Goal: Information Seeking & Learning: Find specific fact

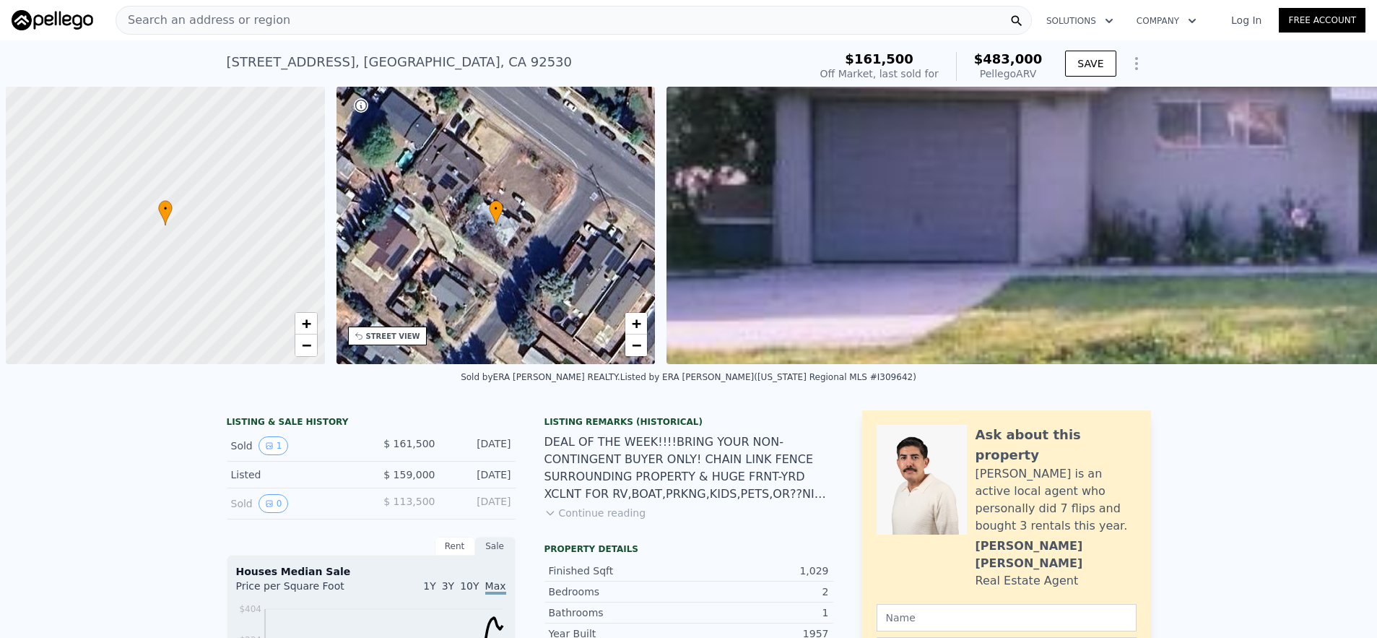
scroll to position [0, 6]
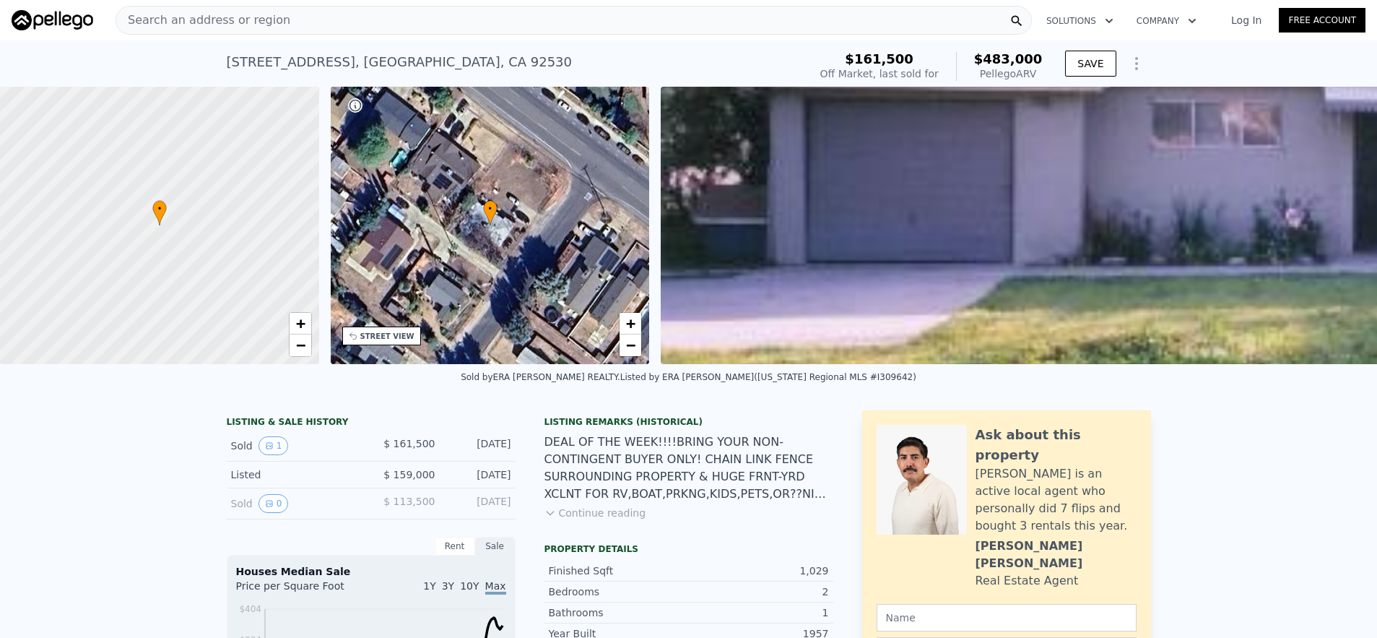
click at [288, 13] on div "Search an address or region" at bounding box center [574, 20] width 917 height 29
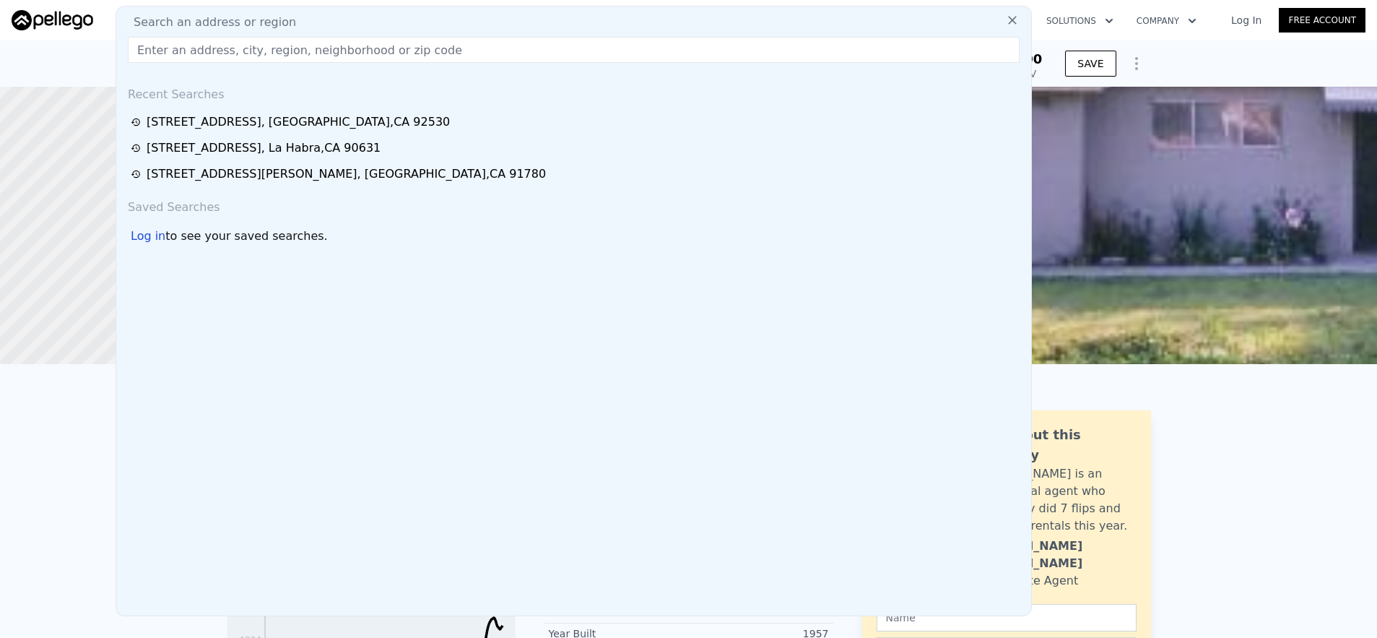
click at [289, 22] on div "Search an address or region" at bounding box center [574, 22] width 904 height 17
click at [290, 48] on input "text" at bounding box center [574, 50] width 892 height 26
paste input "[STREET_ADDRESS]"
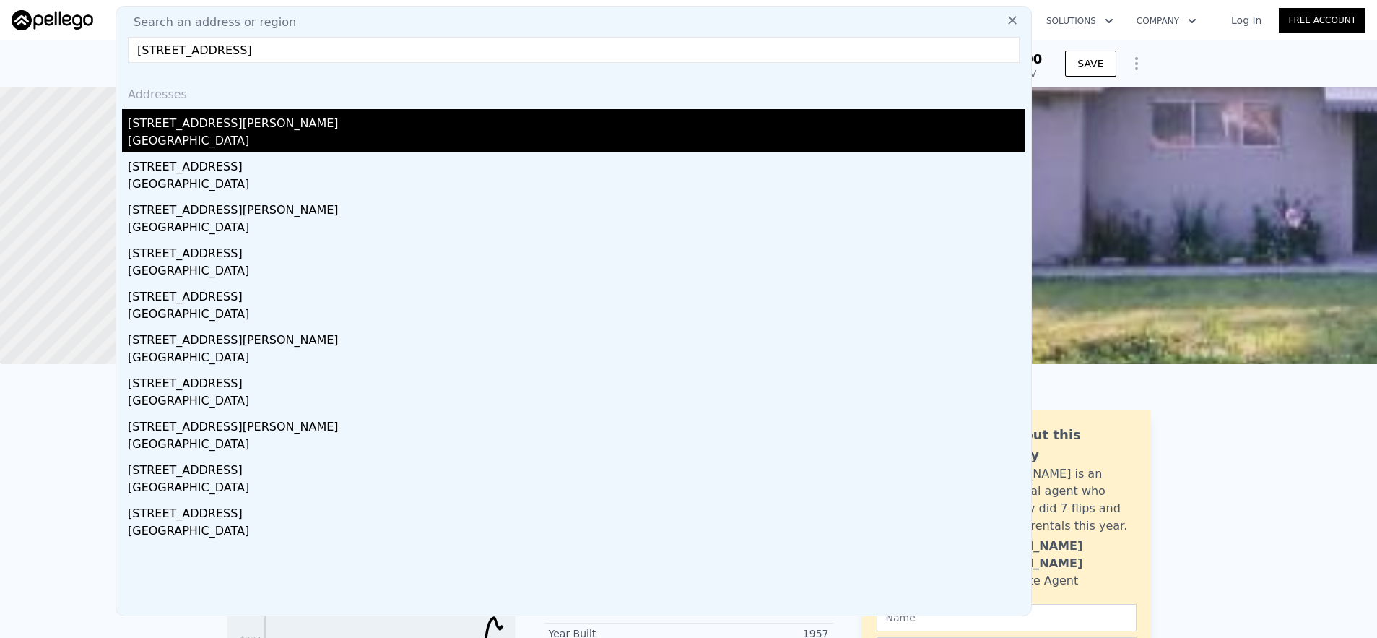
type input "[STREET_ADDRESS]"
click at [285, 131] on div "[STREET_ADDRESS][PERSON_NAME]" at bounding box center [577, 120] width 898 height 23
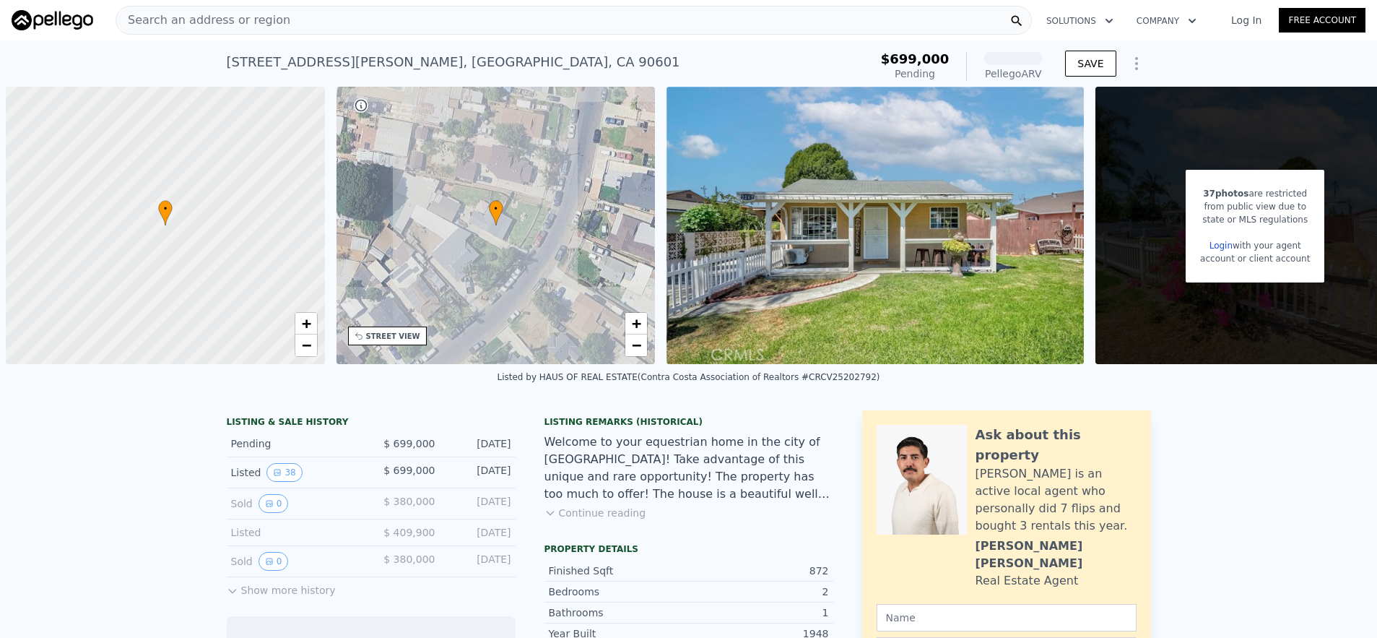
scroll to position [0, 6]
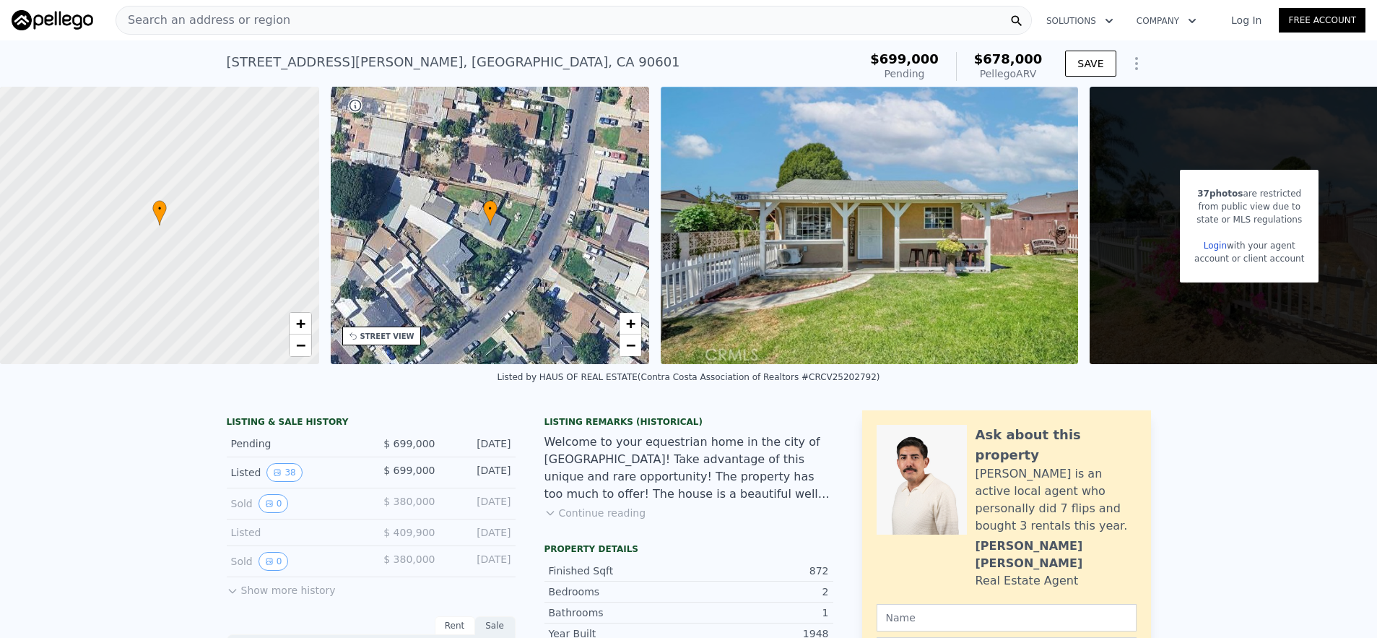
click at [493, 16] on div "Search an address or region" at bounding box center [574, 20] width 917 height 29
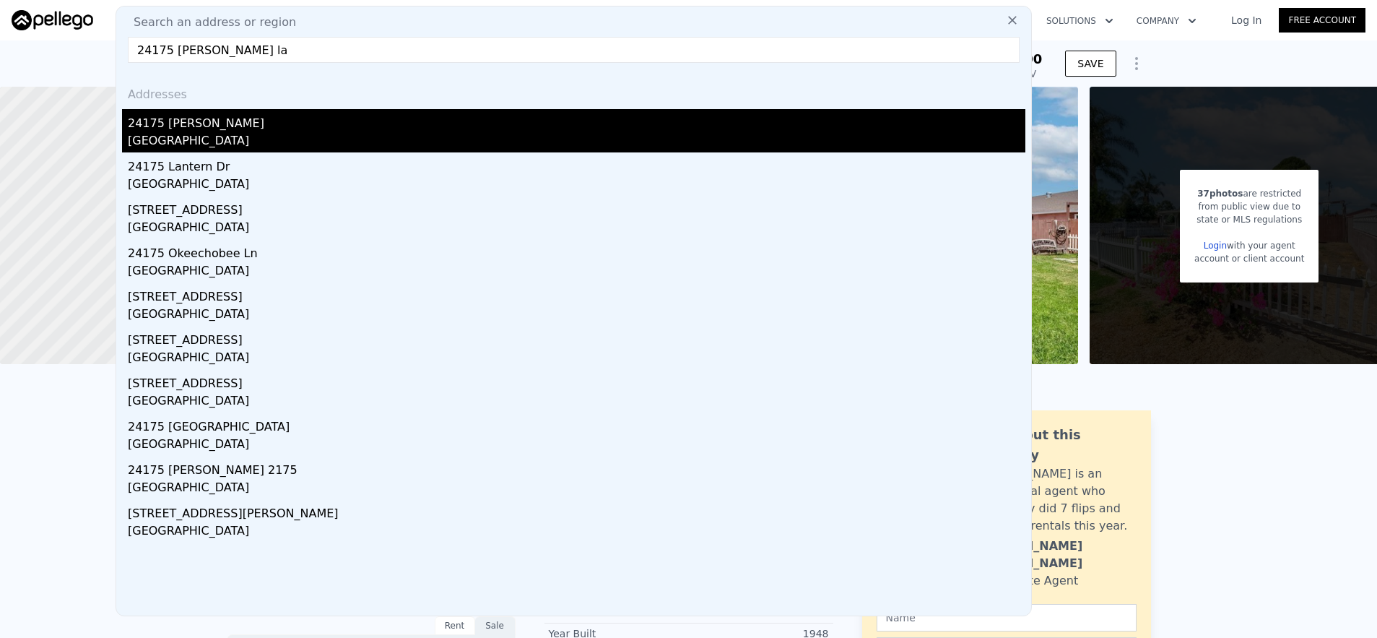
type input "24175 [PERSON_NAME] la"
click at [287, 113] on div "24175 [PERSON_NAME]" at bounding box center [577, 120] width 898 height 23
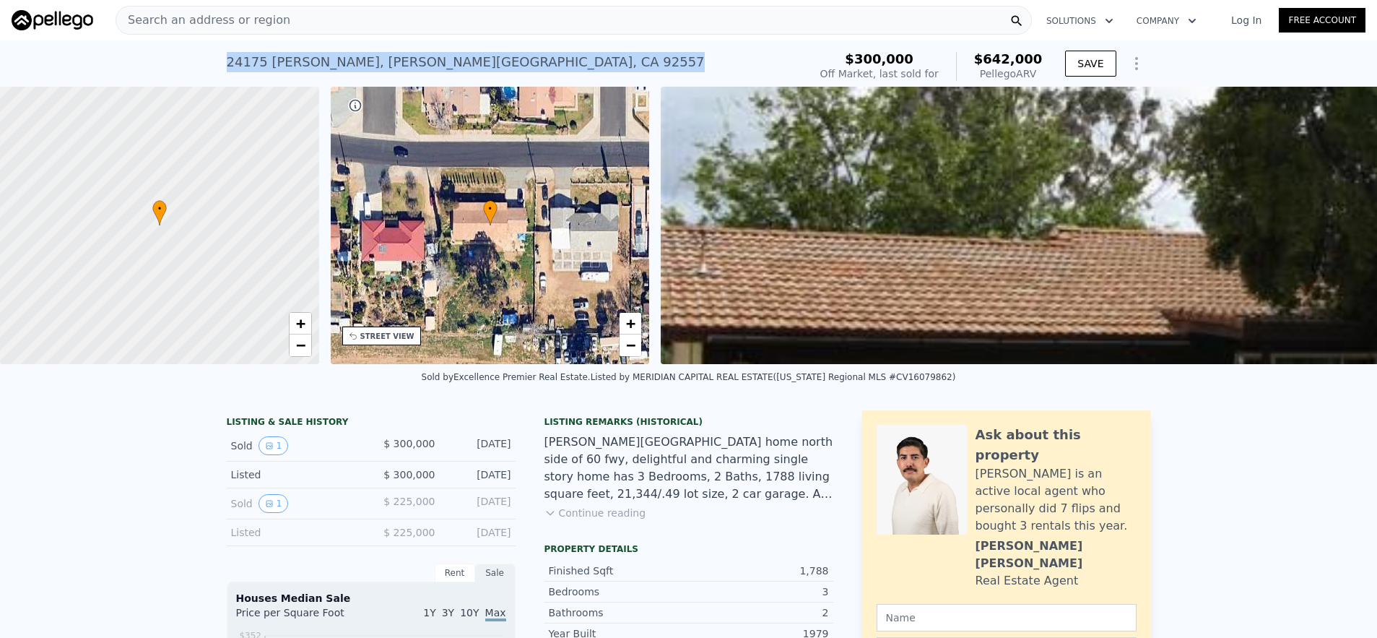
drag, startPoint x: 212, startPoint y: 61, endPoint x: 486, endPoint y: 56, distance: 273.8
click at [486, 56] on div "[STREET_ADDRESS][PERSON_NAME] Sold [DATE] for $300k (~ARV $642k ) $300,000 Off …" at bounding box center [688, 63] width 1377 height 46
copy div "[STREET_ADDRESS][PERSON_NAME]"
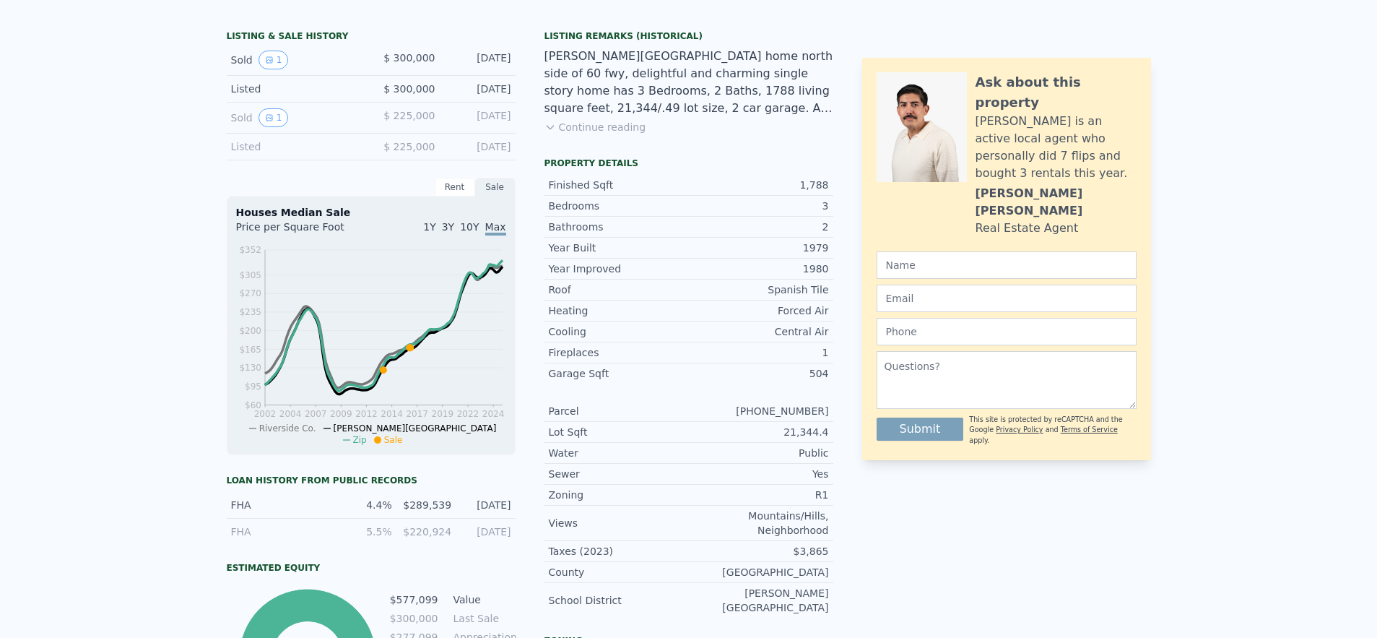
scroll to position [5, 0]
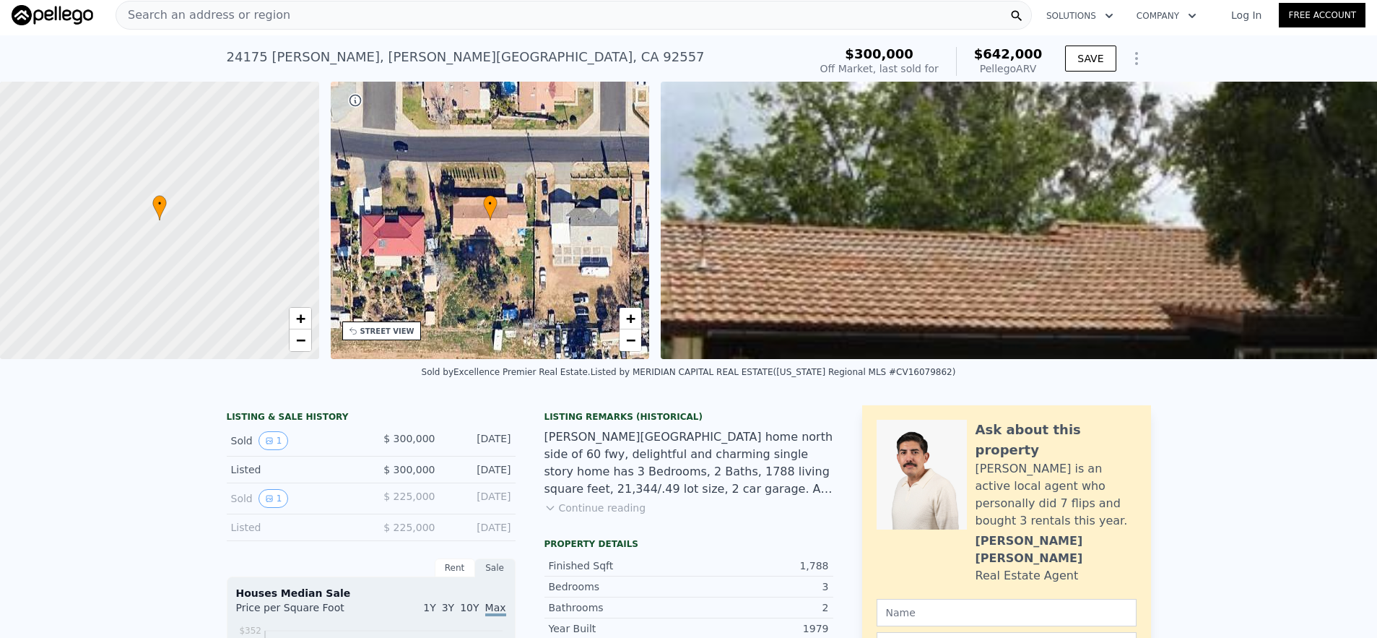
click at [280, 20] on div "Search an address or region" at bounding box center [574, 15] width 917 height 29
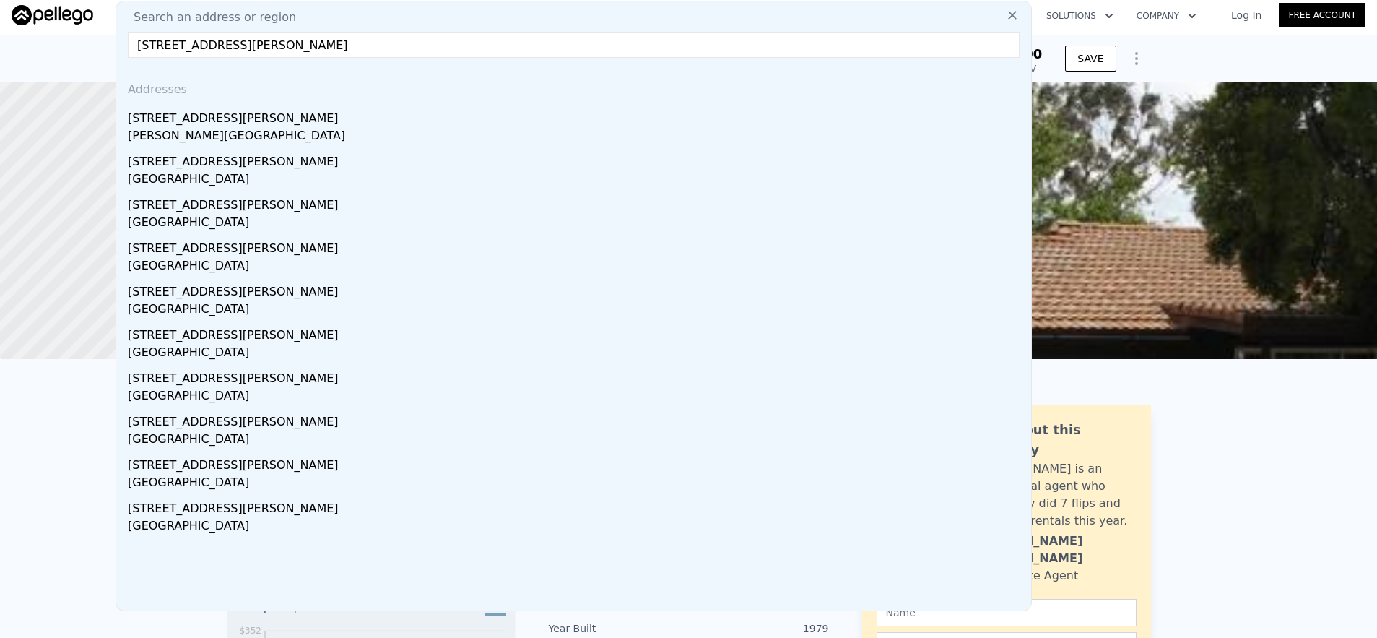
type input "[STREET_ADDRESS][PERSON_NAME]"
click at [293, 108] on div "[STREET_ADDRESS][PERSON_NAME]" at bounding box center [577, 115] width 898 height 23
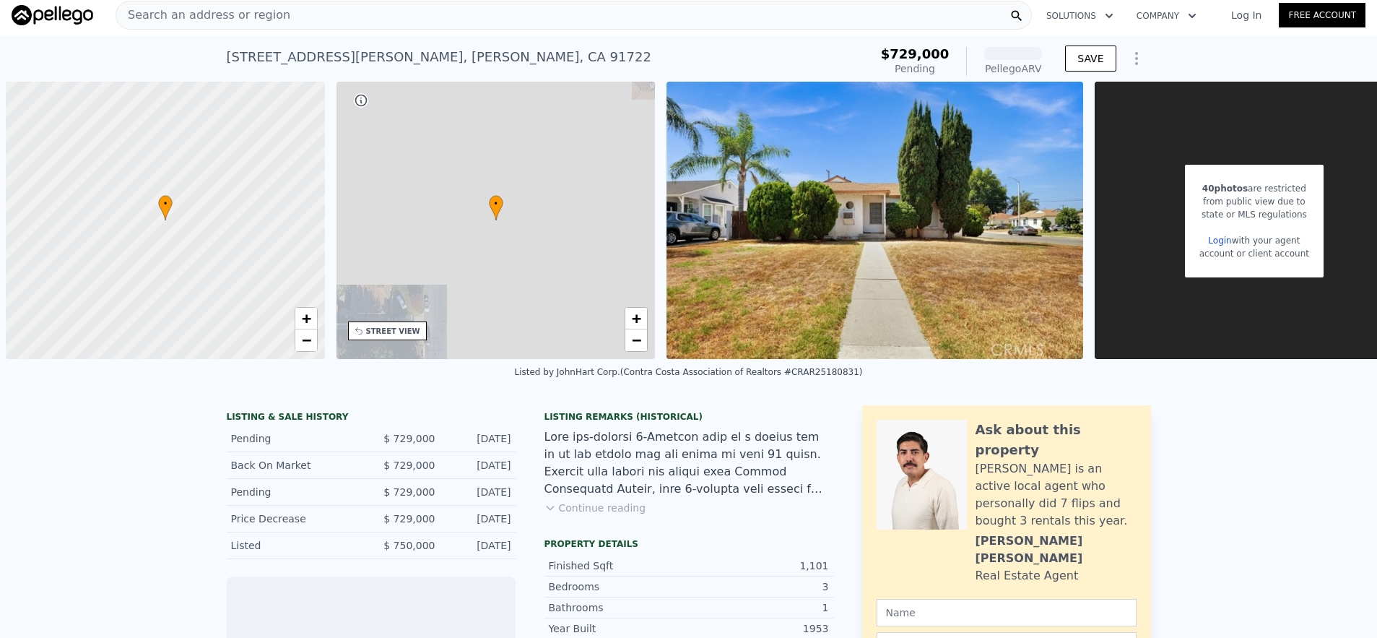
scroll to position [0, 6]
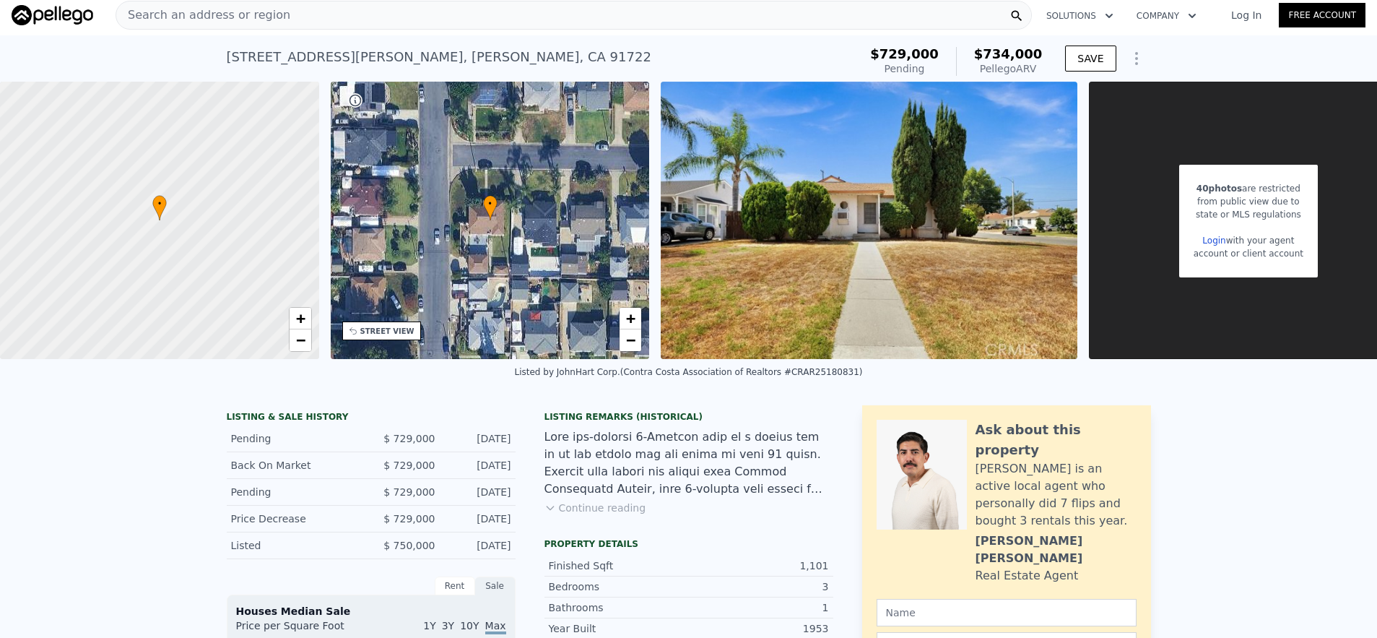
click at [389, 12] on div "Search an address or region" at bounding box center [574, 15] width 917 height 29
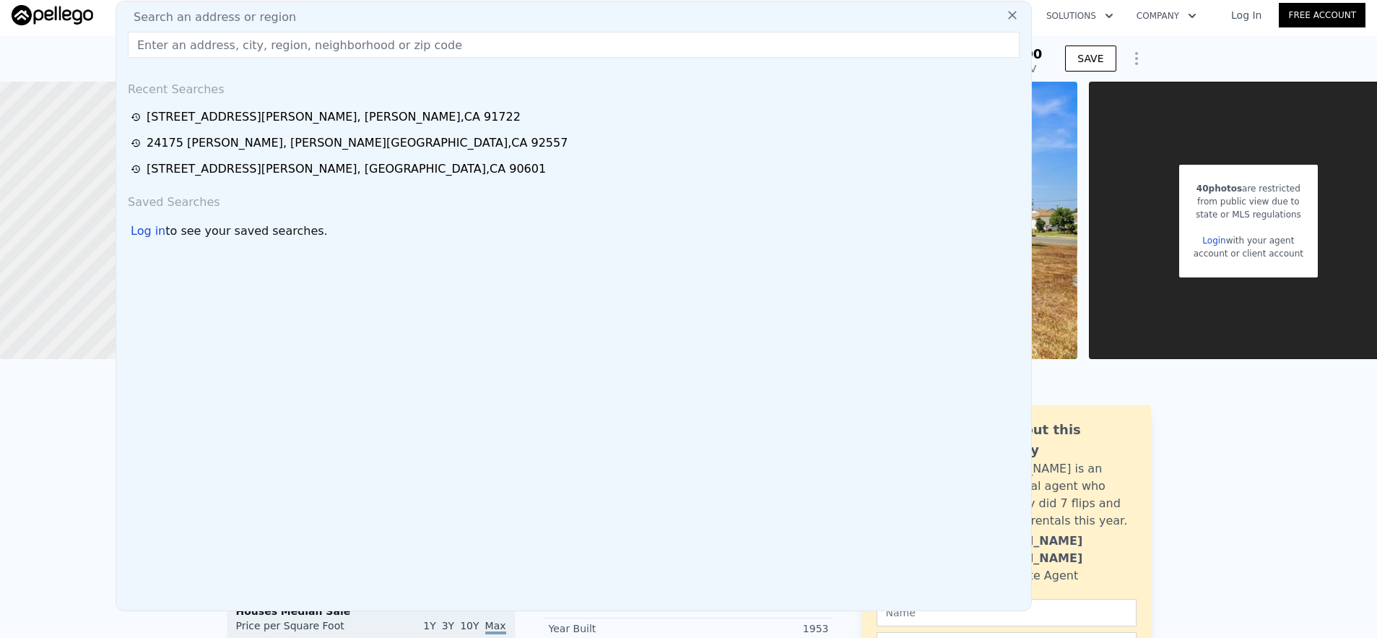
click at [390, 59] on div "Search an address or region Recent Searches [STREET_ADDRESS][PERSON_NAME][PERSO…" at bounding box center [574, 306] width 917 height 610
click at [396, 51] on input "text" at bounding box center [574, 45] width 892 height 26
paste input "[STREET_ADDRESS]"
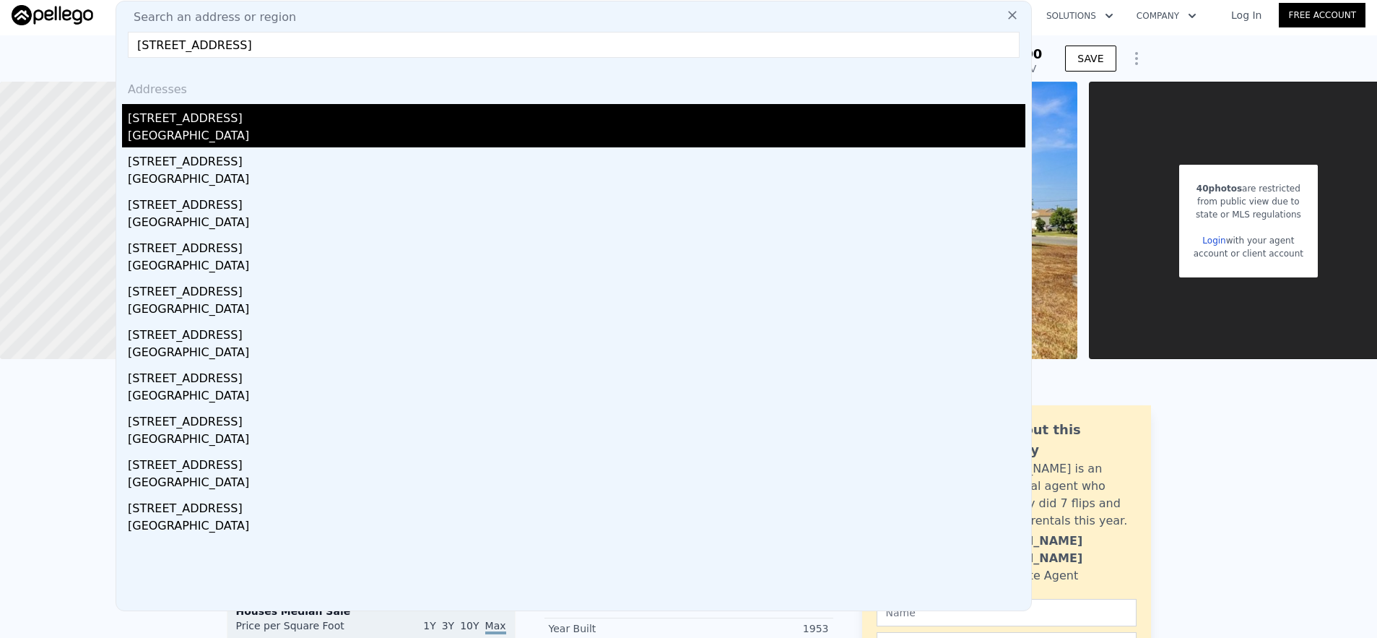
type input "[STREET_ADDRESS]"
click at [386, 121] on div "[STREET_ADDRESS]" at bounding box center [577, 115] width 898 height 23
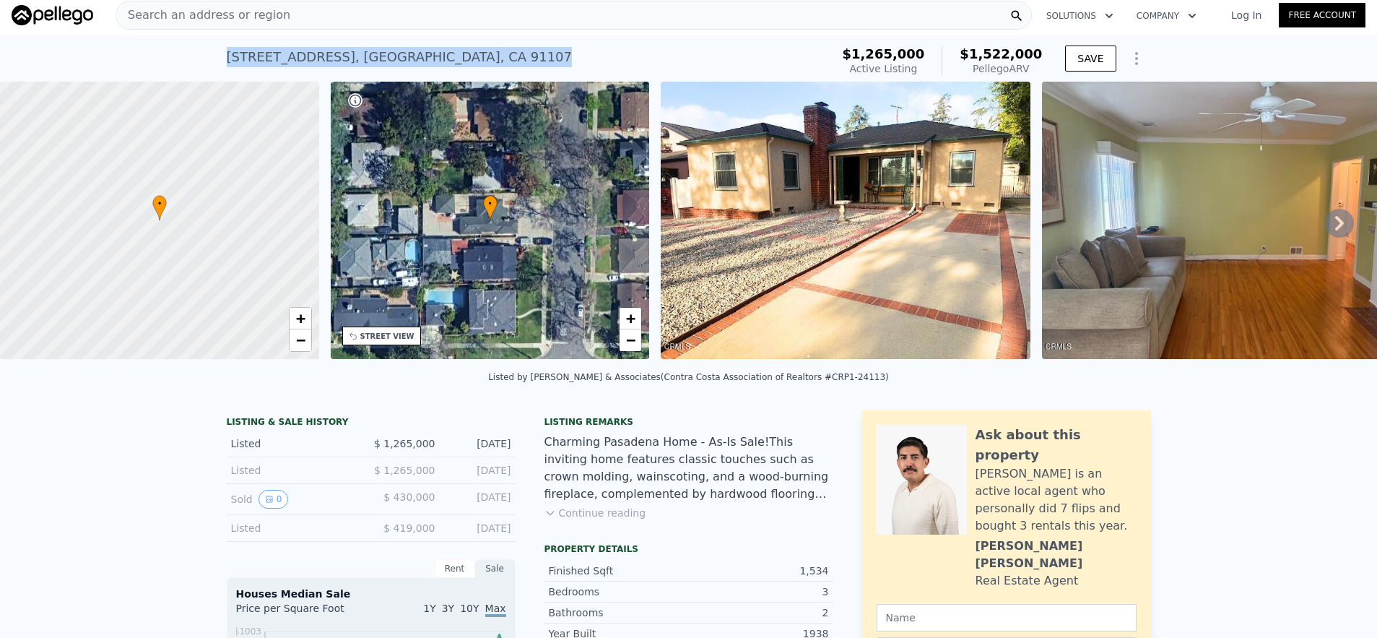
drag, startPoint x: 220, startPoint y: 61, endPoint x: 546, endPoint y: 53, distance: 326.6
click at [546, 53] on div "[STREET_ADDRESS] Active at $1.265m (~ARV $1.522m ) $1,265,000 Active Listing $1…" at bounding box center [688, 58] width 1377 height 46
copy div "[STREET_ADDRESS]"
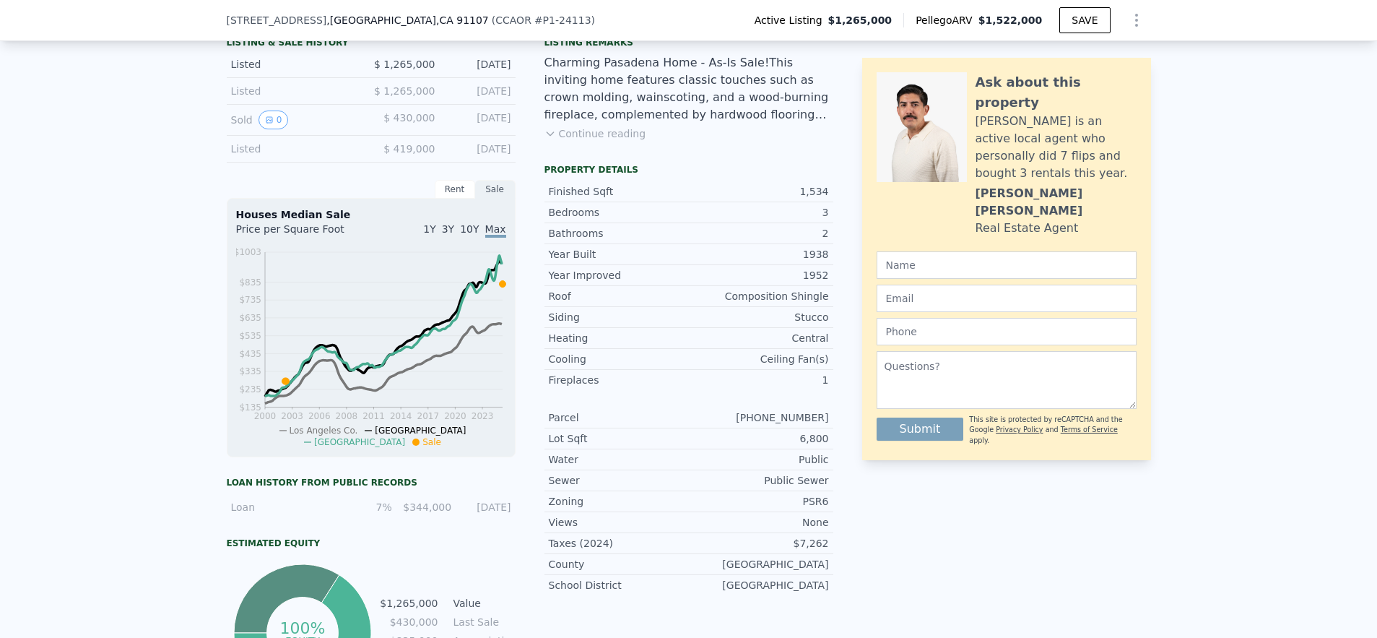
scroll to position [380, 0]
click at [84, 537] on div "LISTING & SALE HISTORY Listed $ 1,265,000 [DATE] Listed $ 1,265,000 [DATE] Sold…" at bounding box center [688, 393] width 1377 height 749
